Goal: Register for event/course

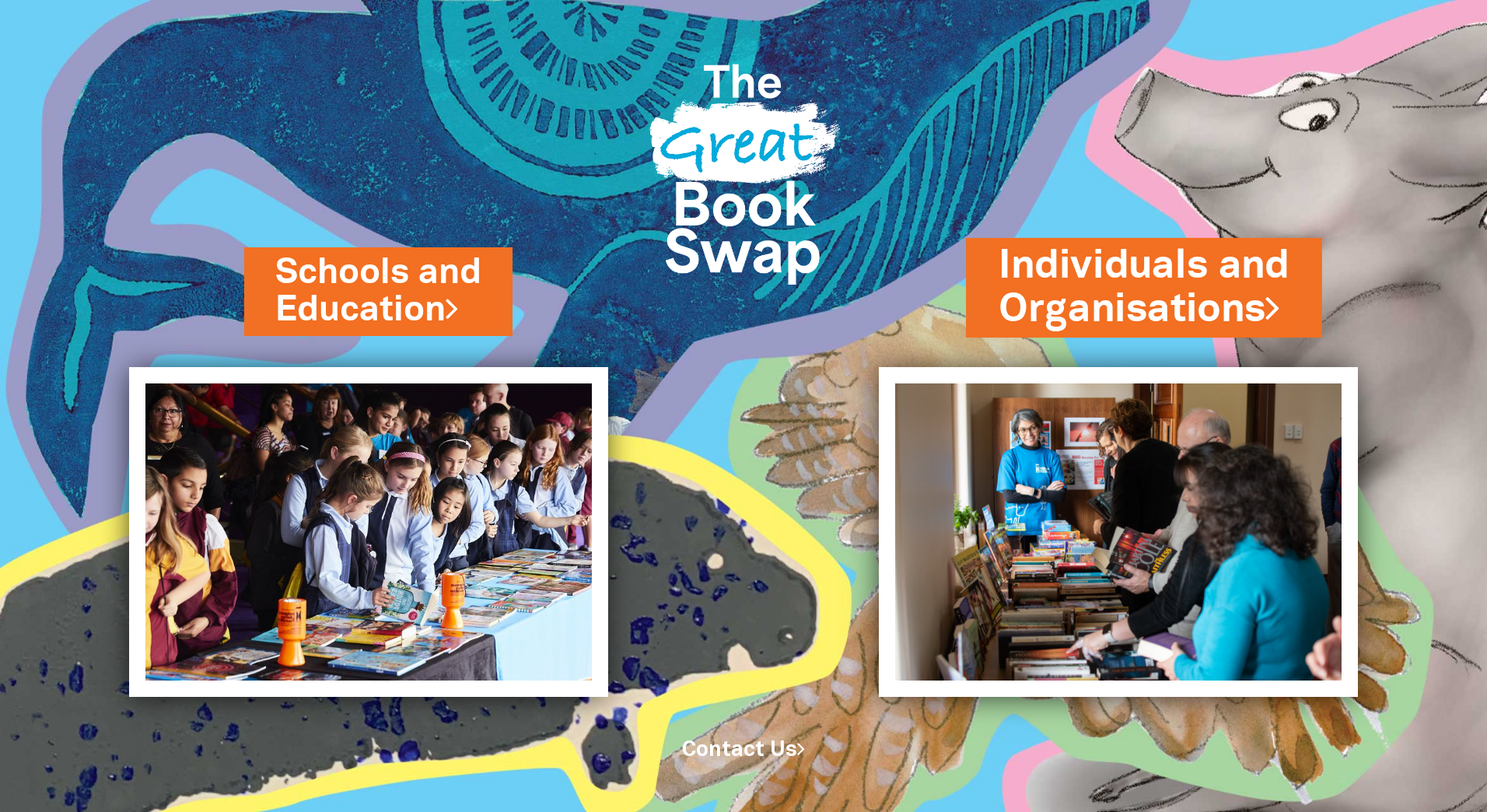
click at [1132, 297] on link "Individuals and Organisations" at bounding box center [1144, 287] width 290 height 98
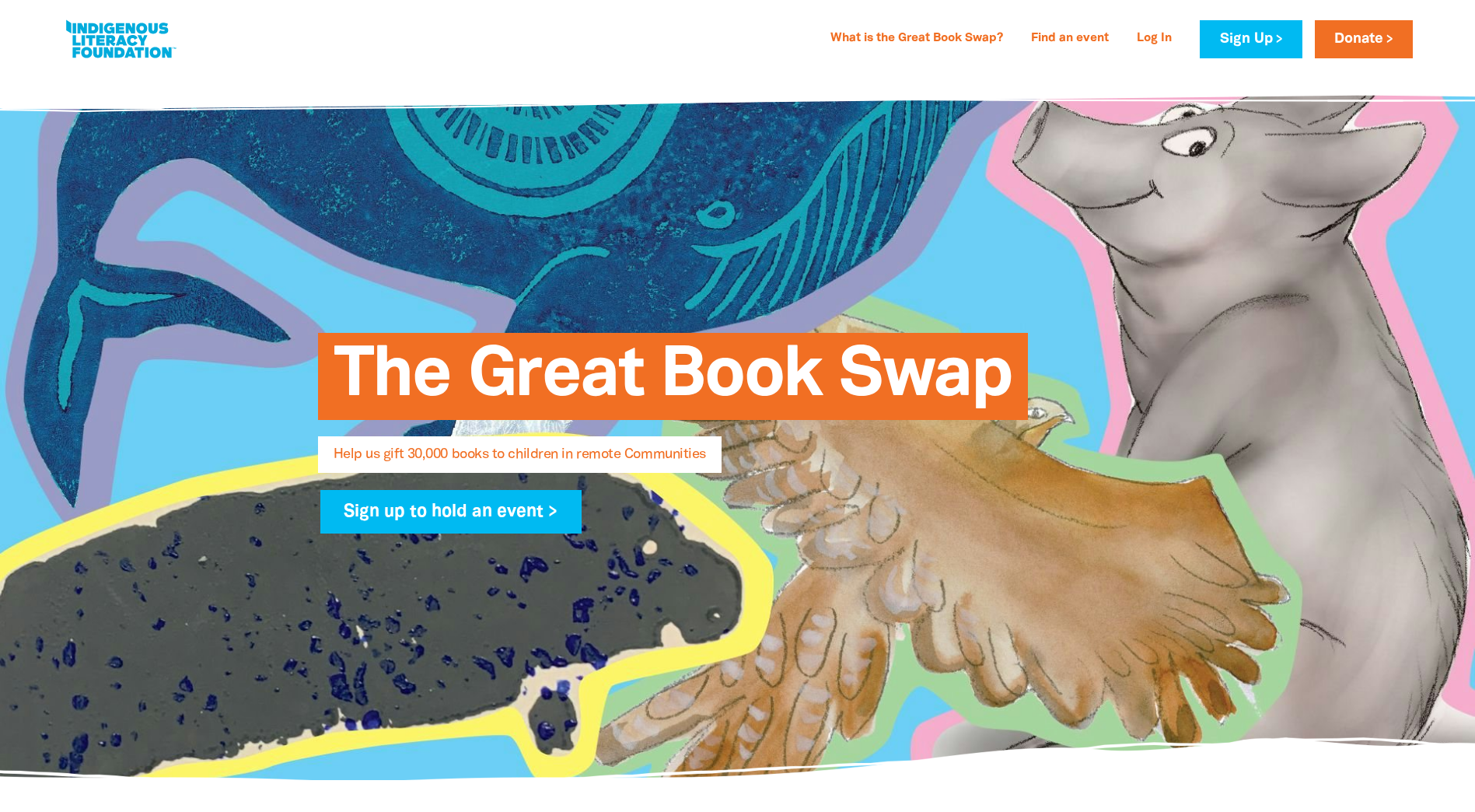
select select "AU"
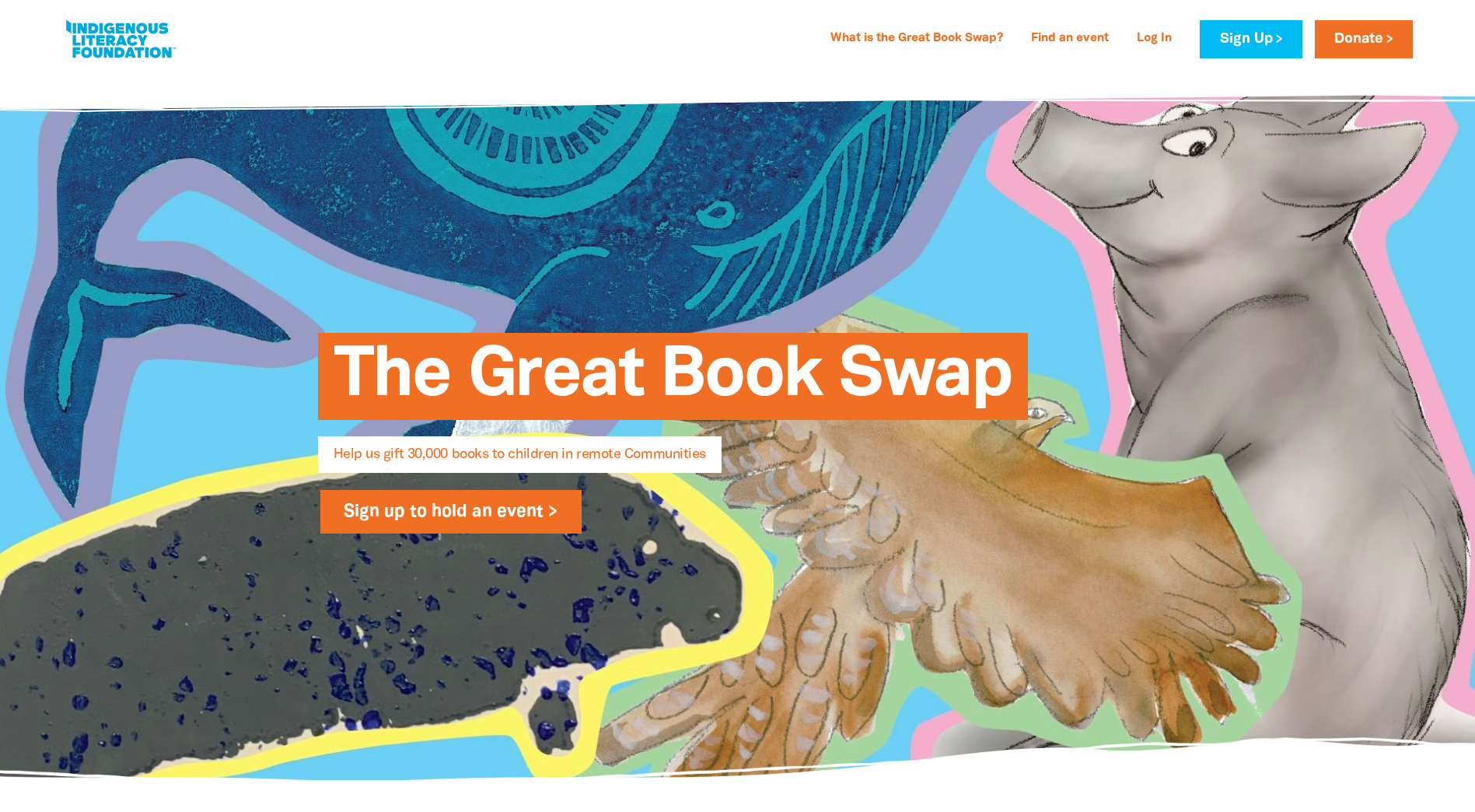
click at [451, 515] on link "Sign up to hold an event >" at bounding box center [451, 512] width 262 height 43
select select "AU"
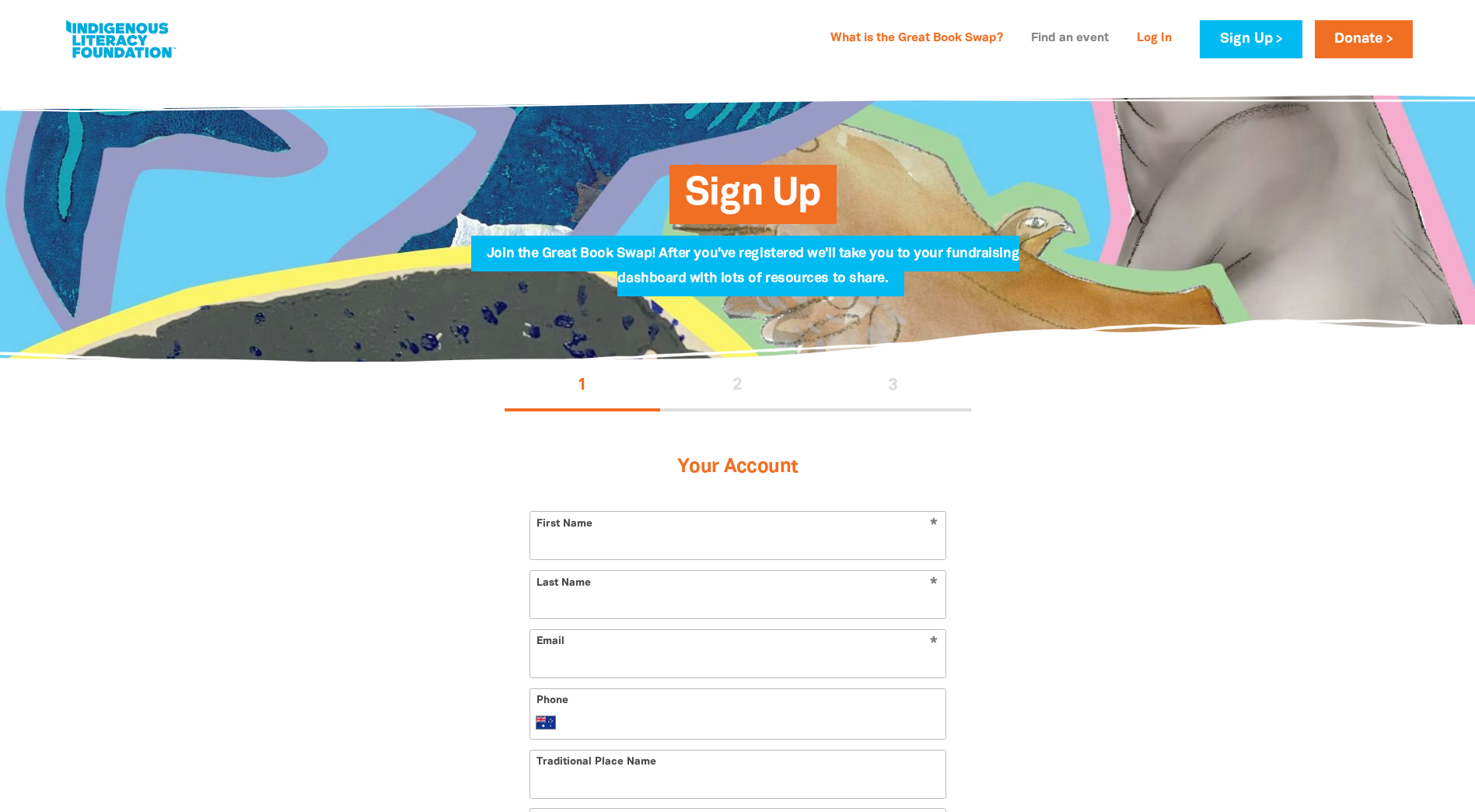
click at [1103, 32] on link "Find an event" at bounding box center [1070, 39] width 97 height 25
